Goal: Transaction & Acquisition: Book appointment/travel/reservation

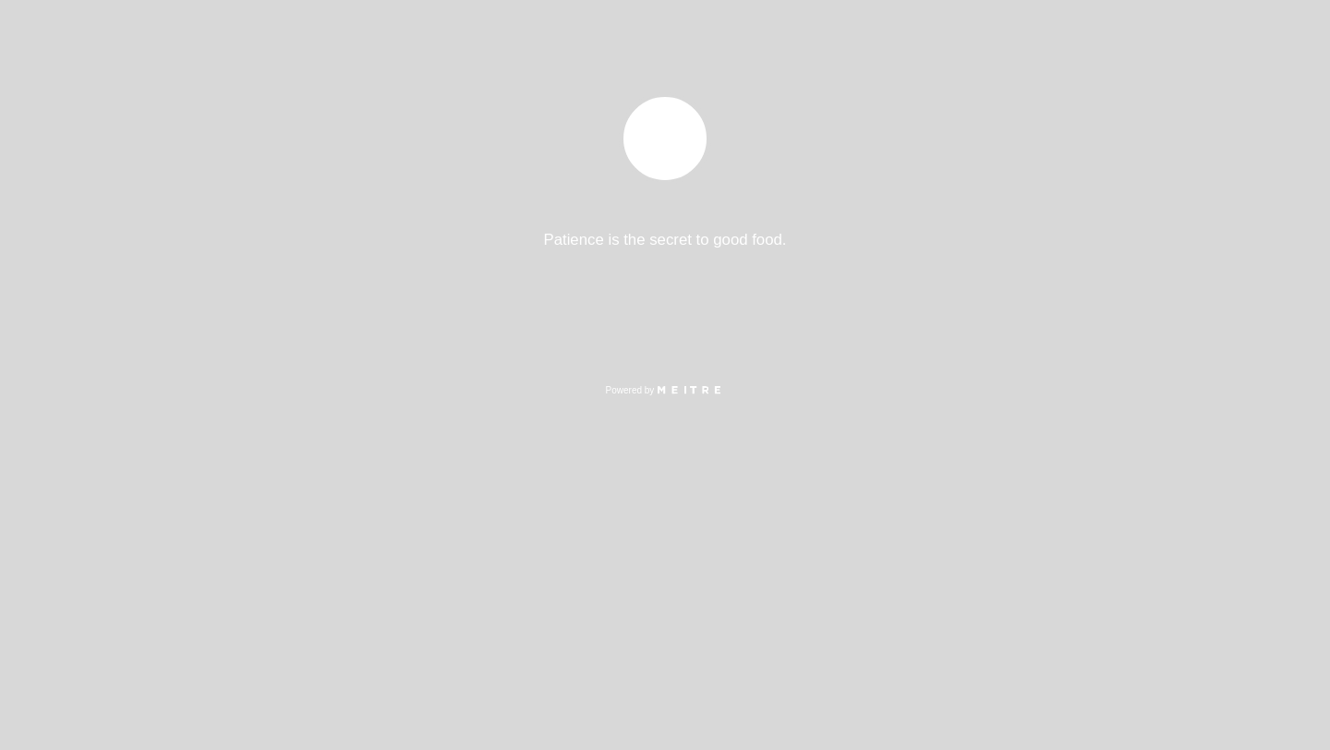
select select "es"
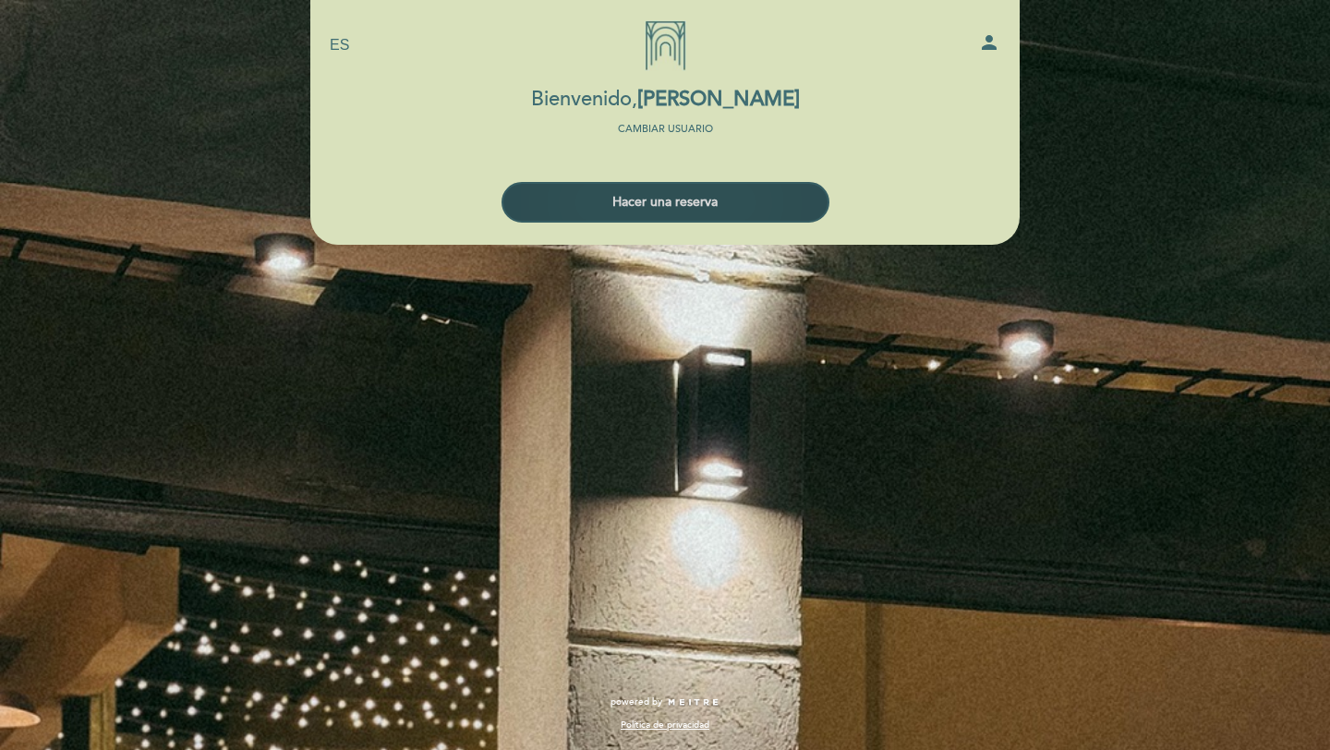
click at [651, 194] on button "Hacer una reserva" at bounding box center [665, 202] width 328 height 41
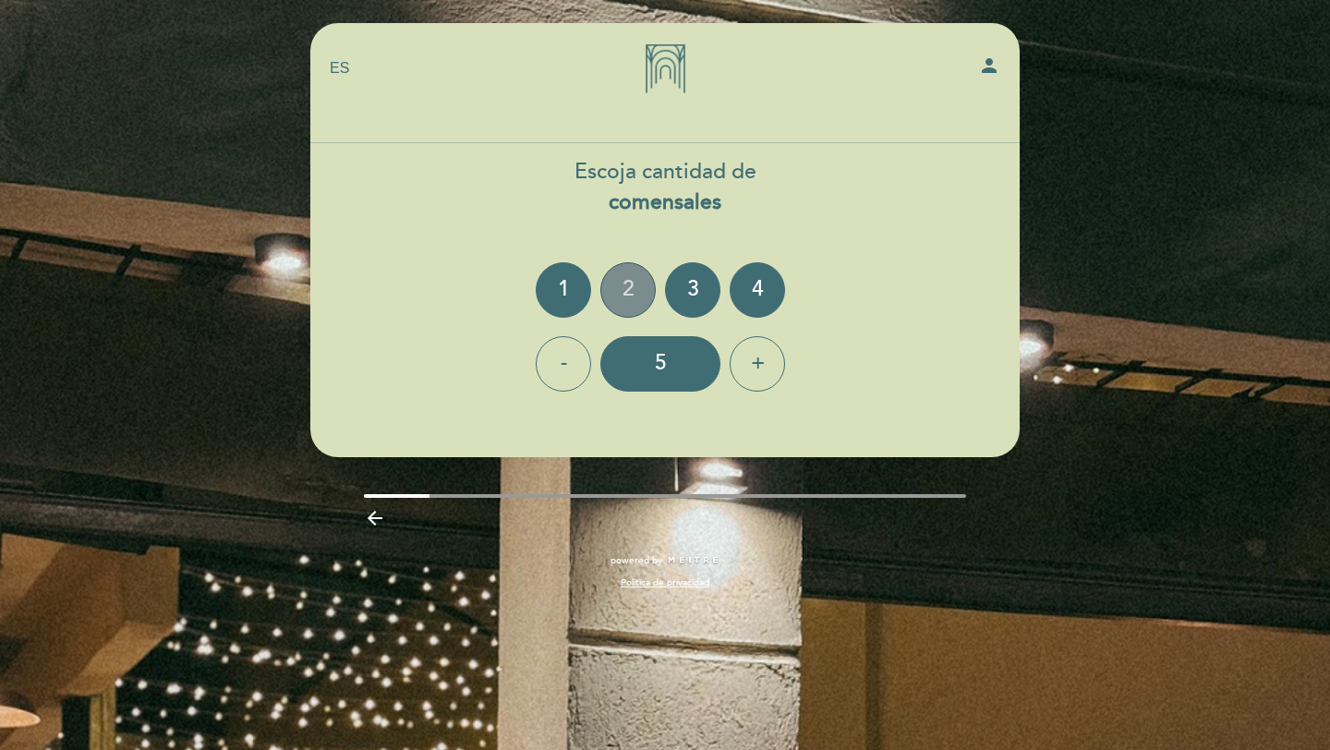
click at [626, 277] on div "2" at bounding box center [627, 289] width 55 height 55
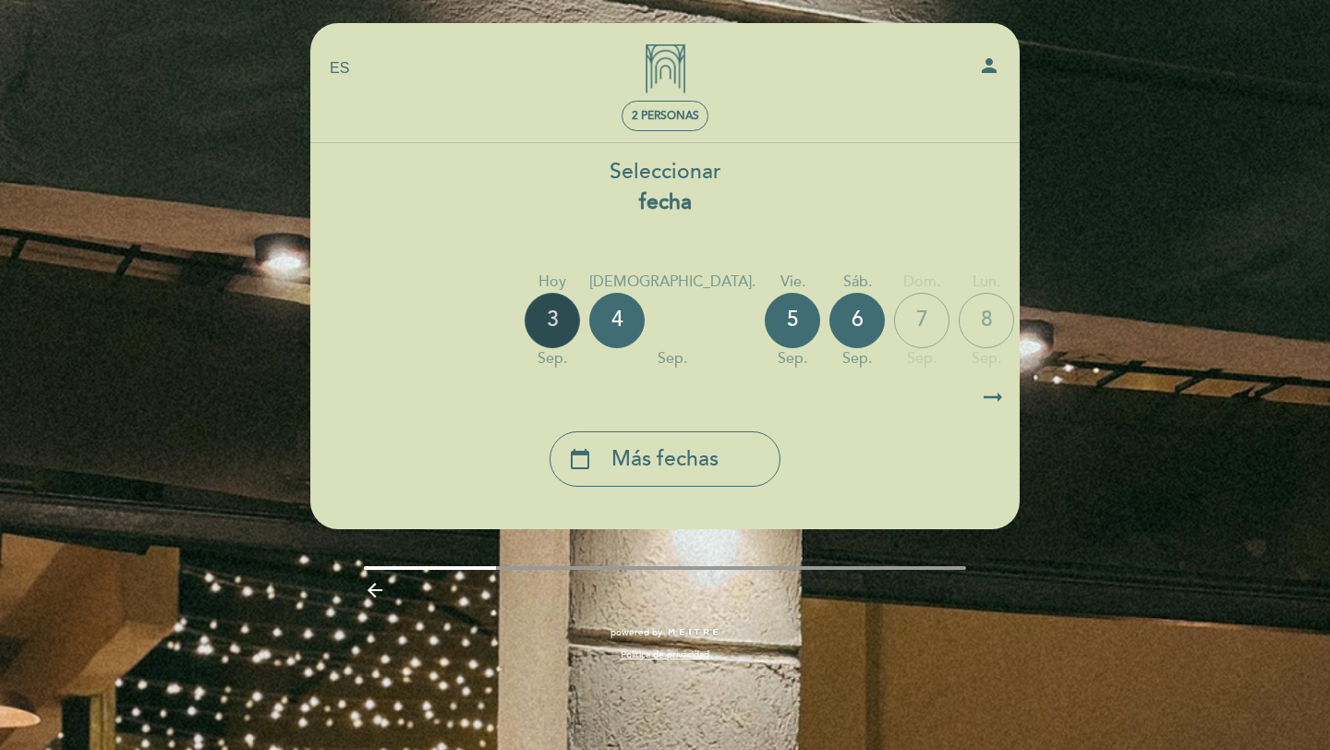
click at [562, 314] on div "3" at bounding box center [551, 320] width 55 height 55
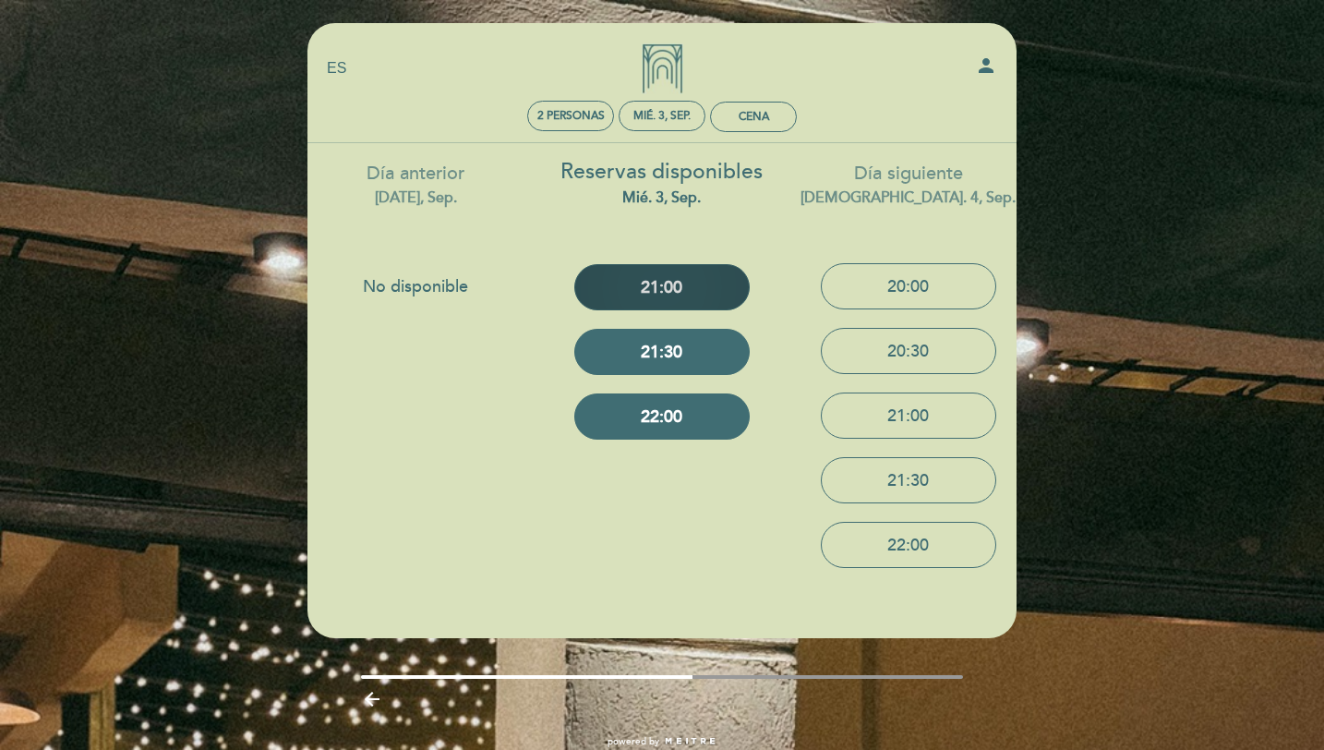
click at [657, 272] on button "21:00" at bounding box center [661, 287] width 175 height 46
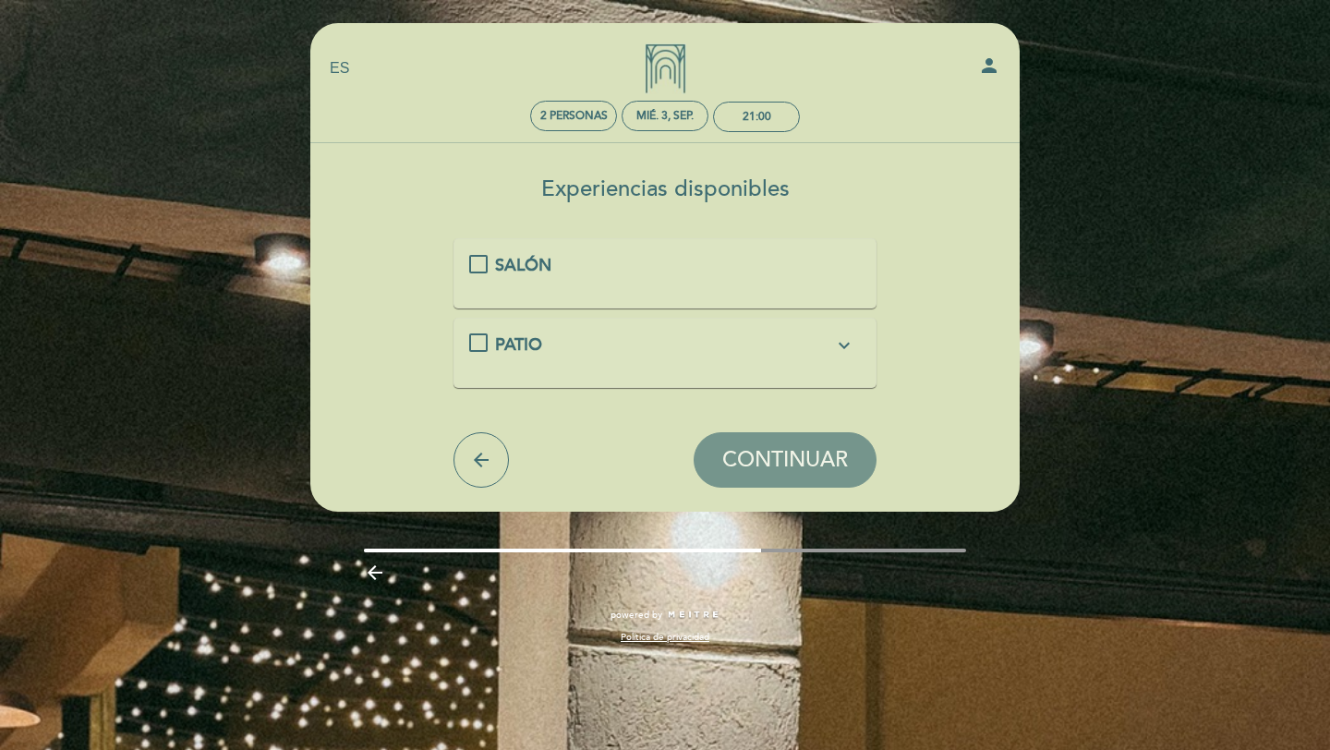
click at [524, 277] on div "SALÓN" at bounding box center [664, 266] width 339 height 24
click at [738, 457] on span "CONTINUAR" at bounding box center [785, 460] width 126 height 26
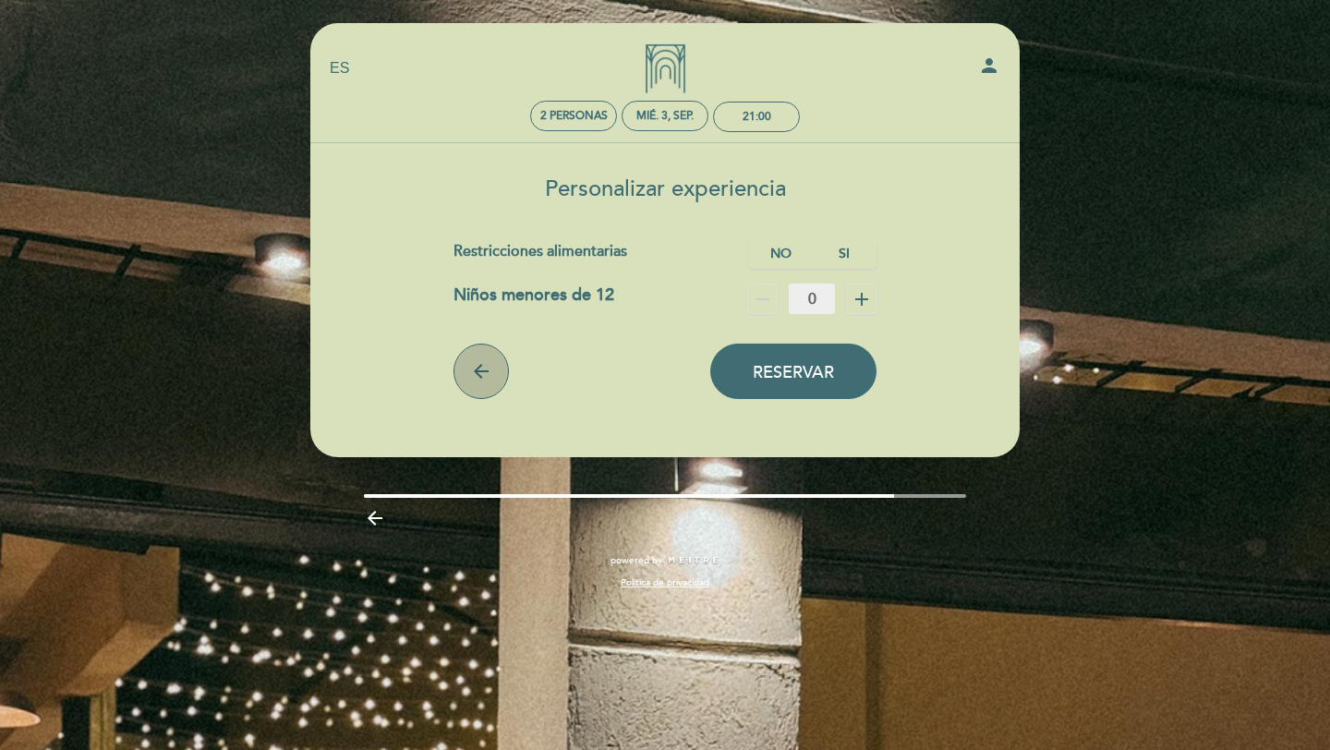
click at [493, 373] on button "arrow_back" at bounding box center [480, 371] width 55 height 55
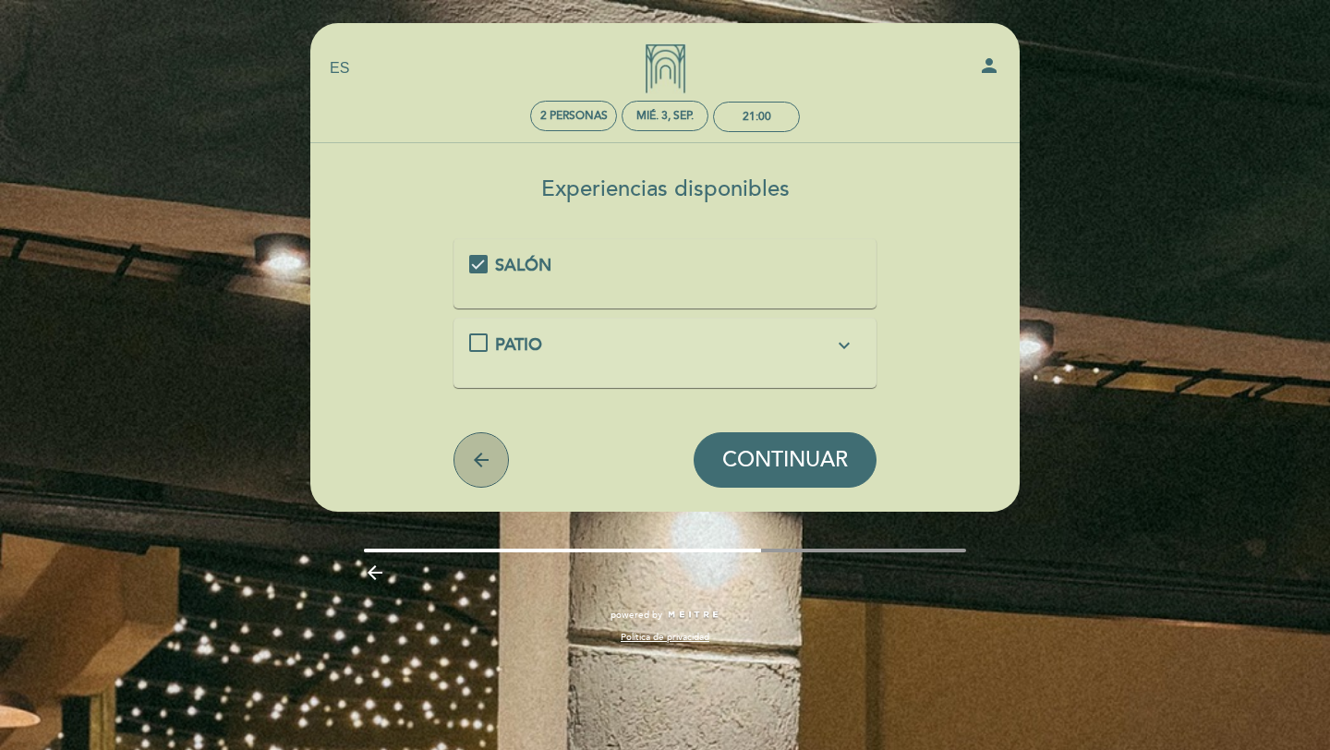
click at [473, 464] on icon "arrow_back" at bounding box center [481, 460] width 22 height 22
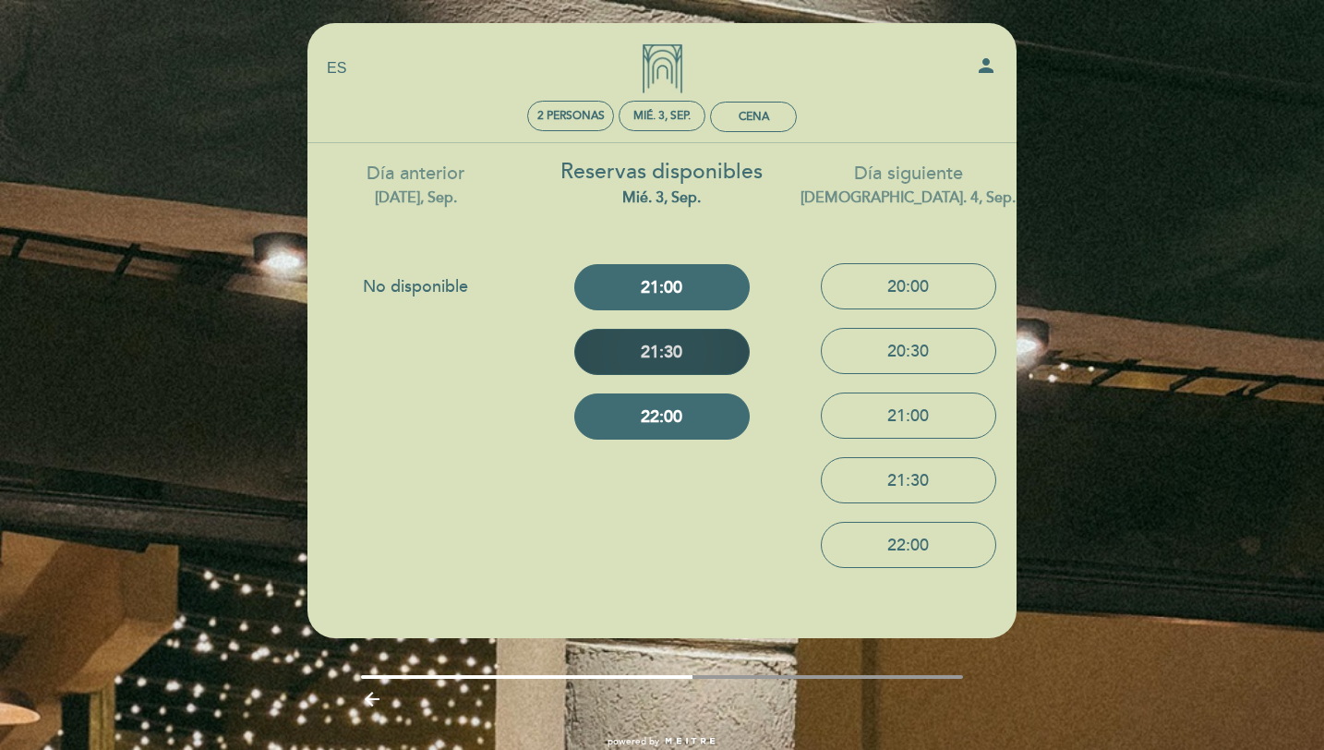
click at [655, 341] on button "21:30" at bounding box center [661, 352] width 175 height 46
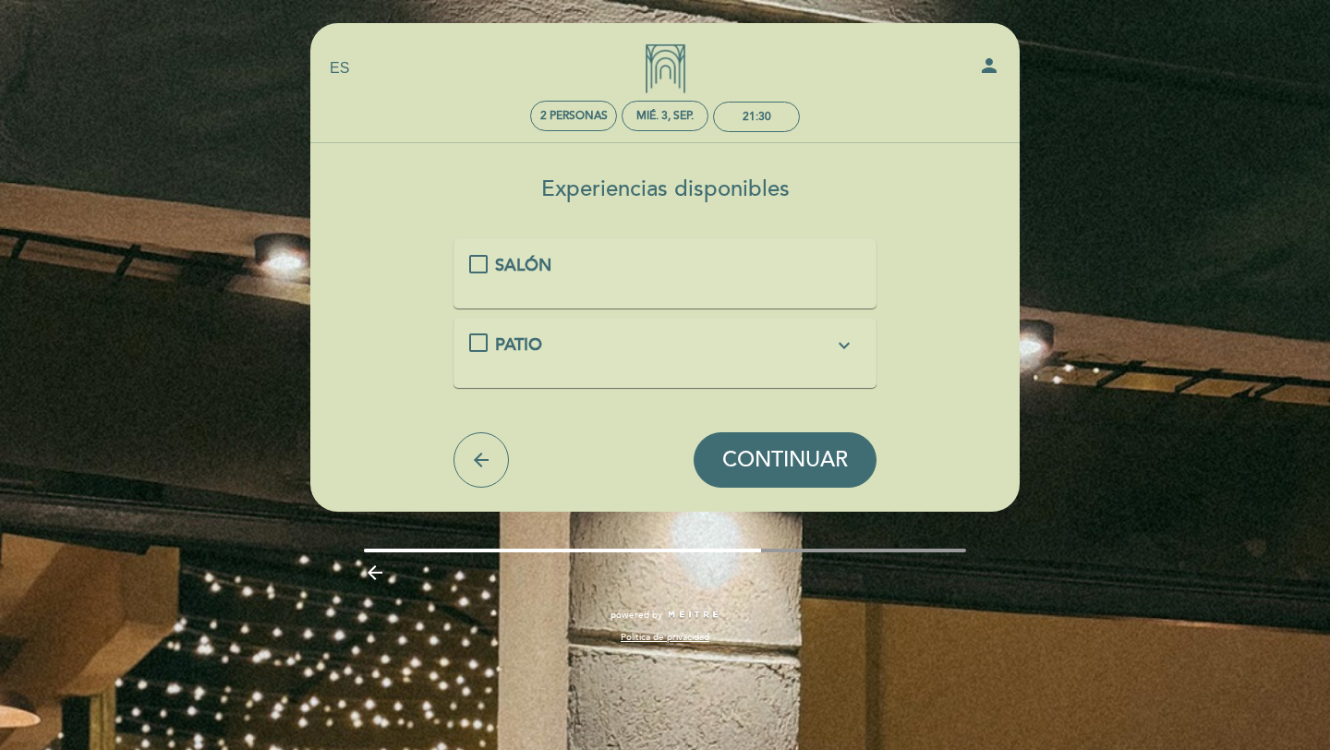
click at [504, 273] on span "SALÓN" at bounding box center [523, 265] width 56 height 20
click at [814, 473] on button "CONTINUAR" at bounding box center [784, 459] width 183 height 55
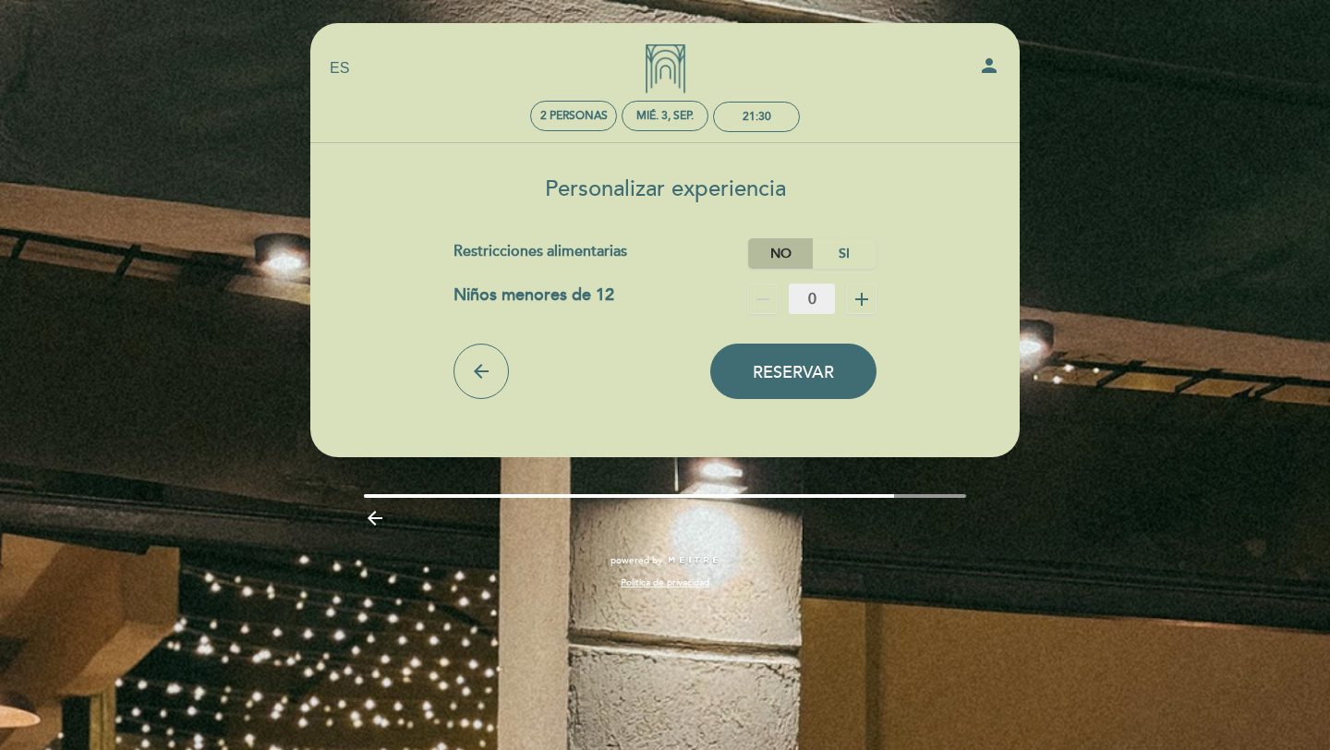
click at [772, 243] on label "No" at bounding box center [780, 253] width 65 height 30
click at [802, 393] on button "Reservar" at bounding box center [793, 371] width 166 height 55
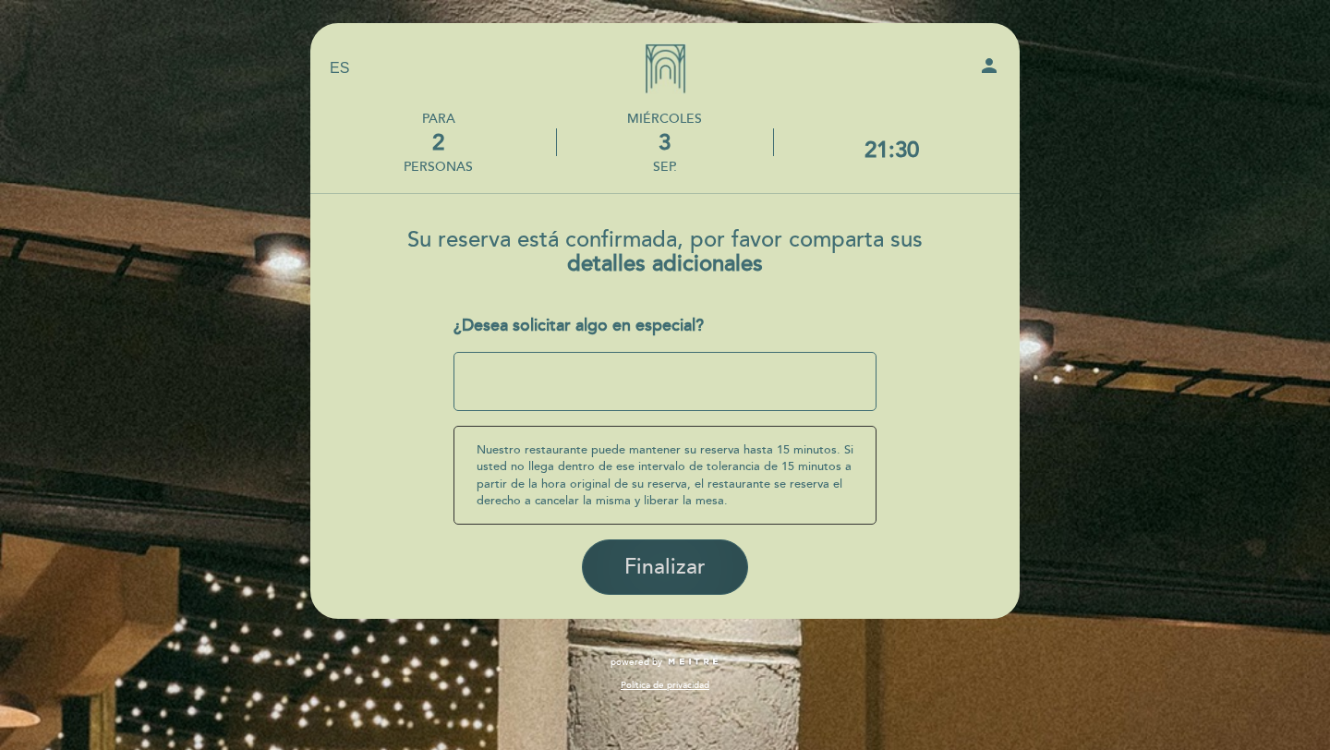
click at [669, 549] on button "Finalizar" at bounding box center [665, 566] width 166 height 55
